Goal: Task Accomplishment & Management: Use online tool/utility

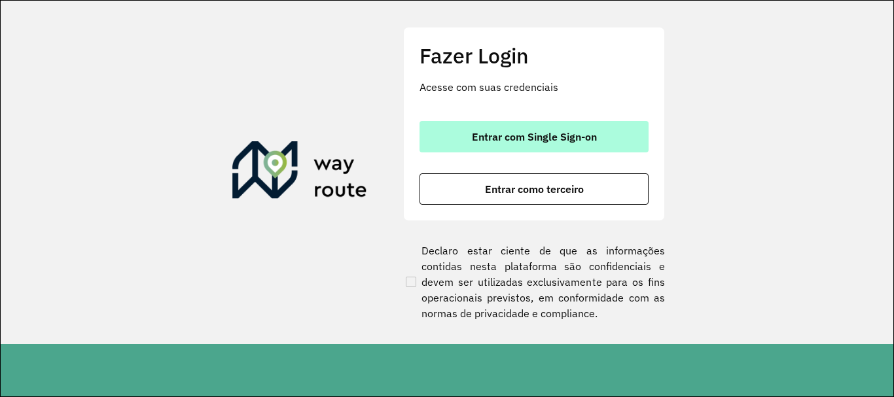
click at [568, 134] on span "Entrar com Single Sign-on" at bounding box center [534, 137] width 125 height 10
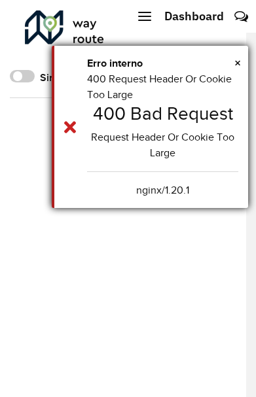
click at [150, 132] on center "Request Header Or Cookie Too Large" at bounding box center [162, 145] width 151 height 31
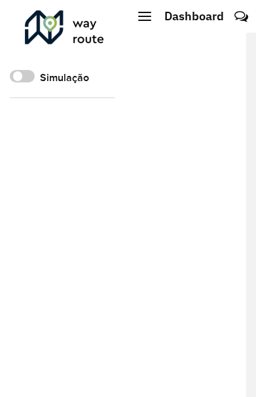
click at [182, 132] on div at bounding box center [174, 220] width 144 height 374
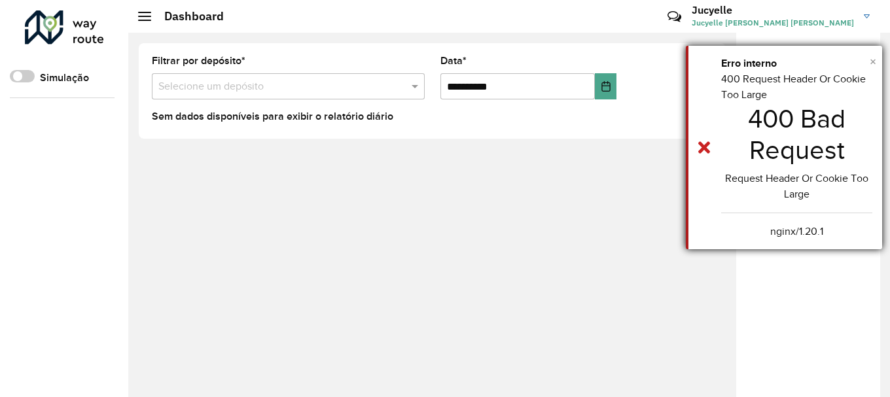
click at [871, 62] on span "×" at bounding box center [873, 61] width 7 height 14
